Goal: Transaction & Acquisition: Purchase product/service

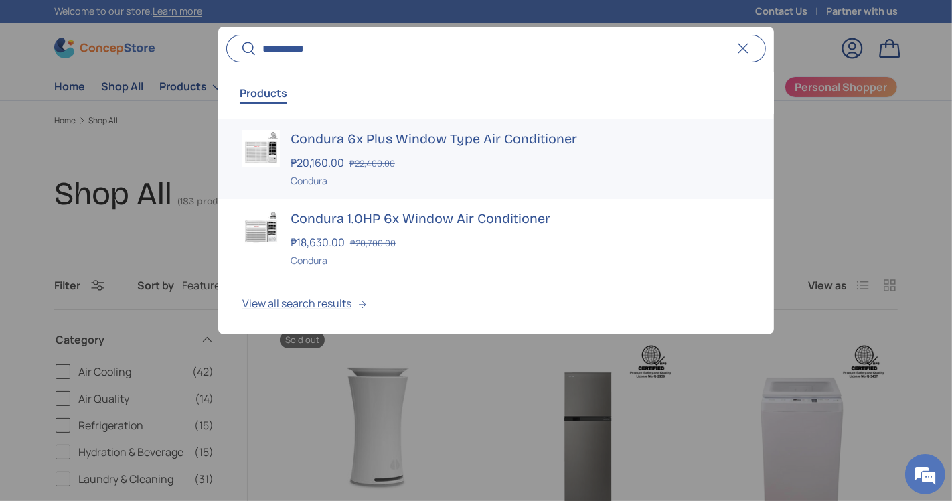
type input "**********"
click at [499, 152] on div "Condura 6x Plus Window Type Air Conditioner ₱20,160.00 ₱22,400.00 Unit price / …" at bounding box center [520, 159] width 459 height 58
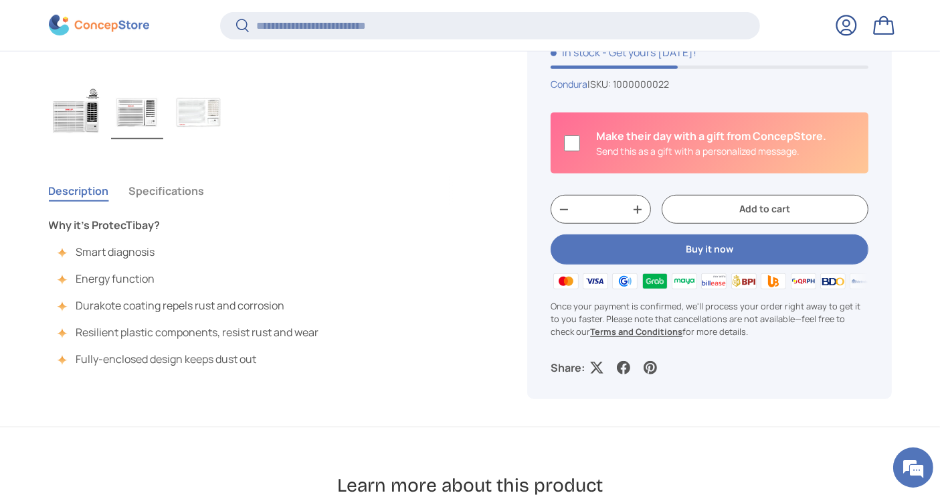
scroll to position [938, 0]
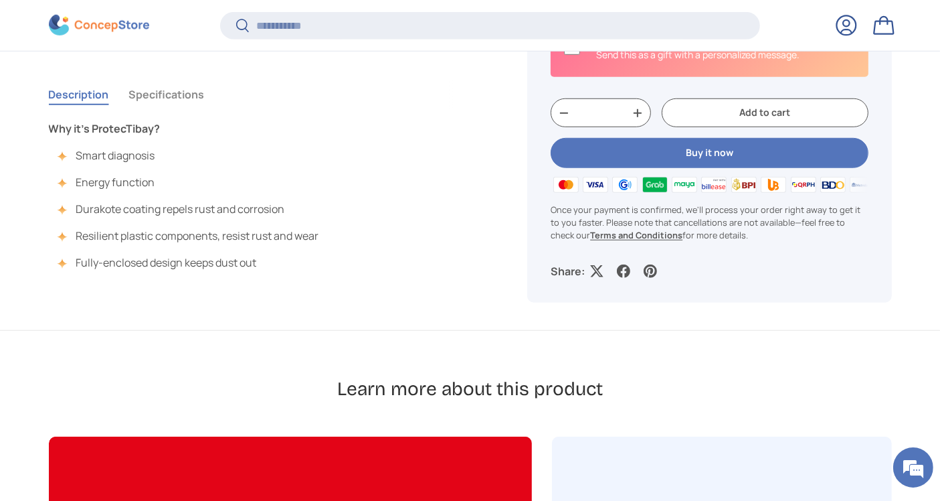
click at [178, 88] on button "Specifications" at bounding box center [167, 94] width 76 height 31
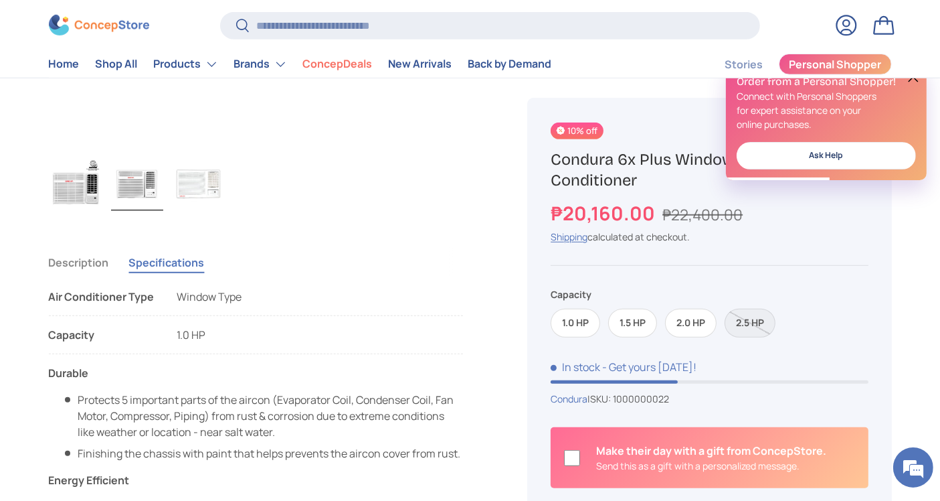
scroll to position [760, 0]
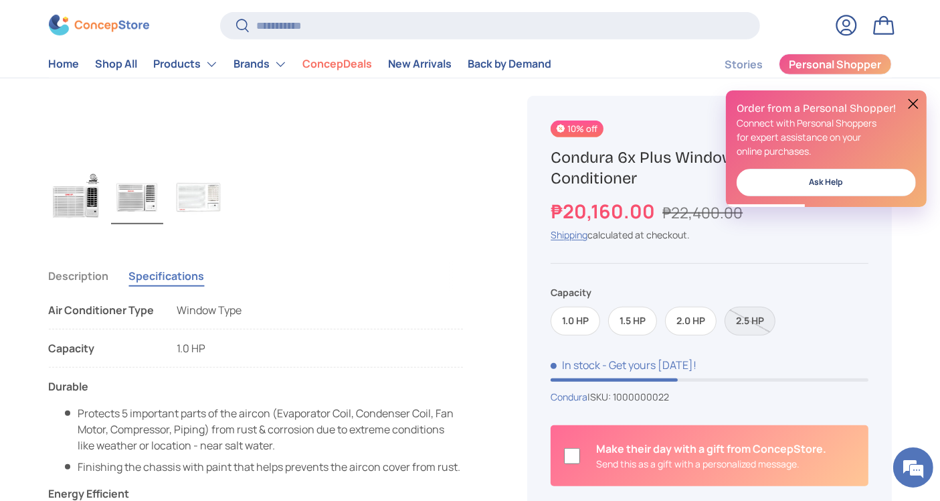
click at [81, 272] on button "Description" at bounding box center [79, 275] width 60 height 31
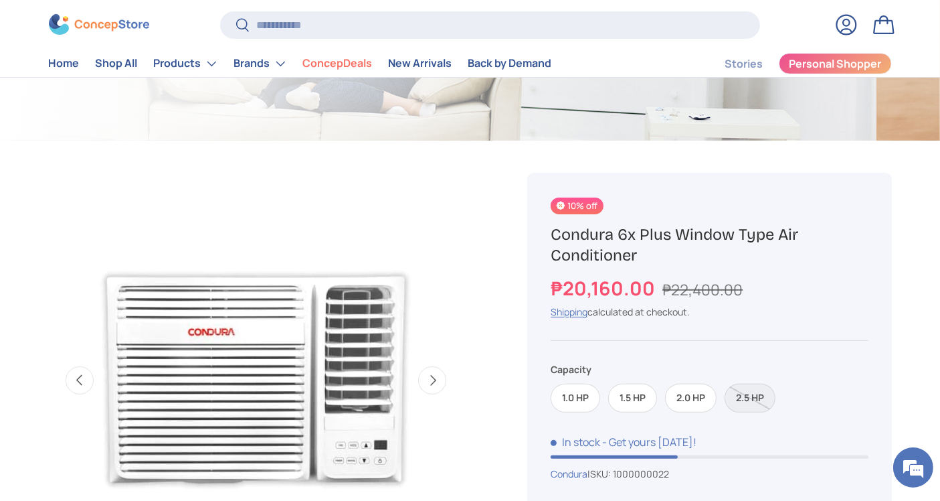
scroll to position [364, 0]
